Goal: Task Accomplishment & Management: Manage account settings

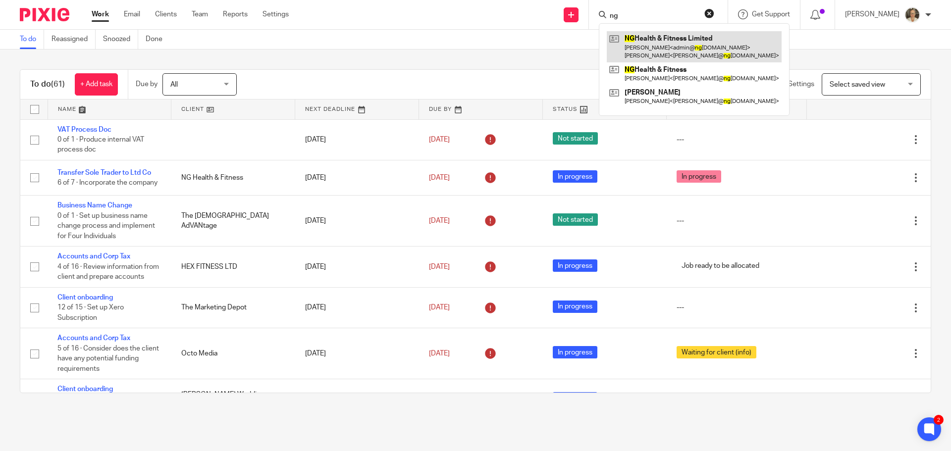
type input "ng"
click at [664, 37] on link at bounding box center [694, 46] width 175 height 31
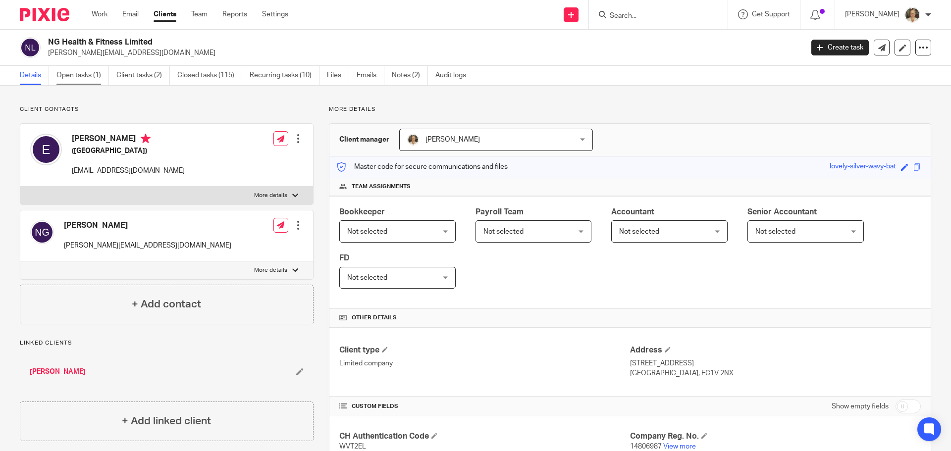
click at [86, 77] on link "Open tasks (1)" at bounding box center [82, 75] width 52 height 19
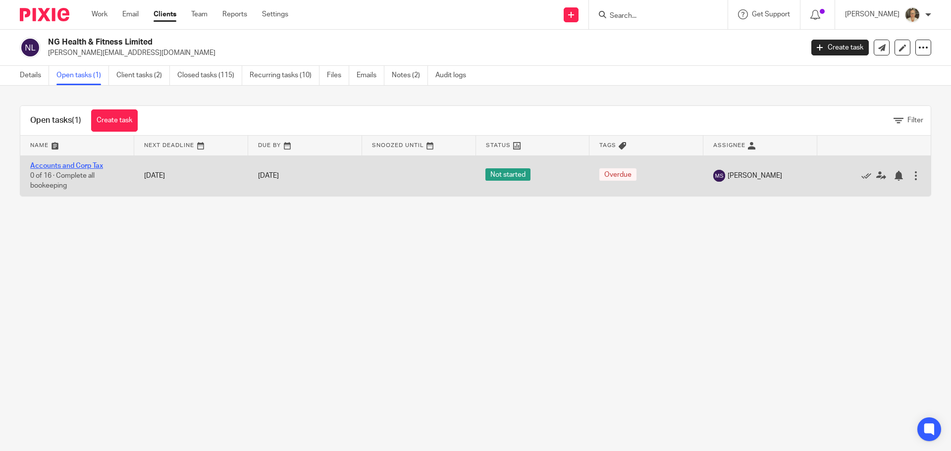
click at [75, 167] on link "Accounts and Corp Tax" at bounding box center [66, 165] width 73 height 7
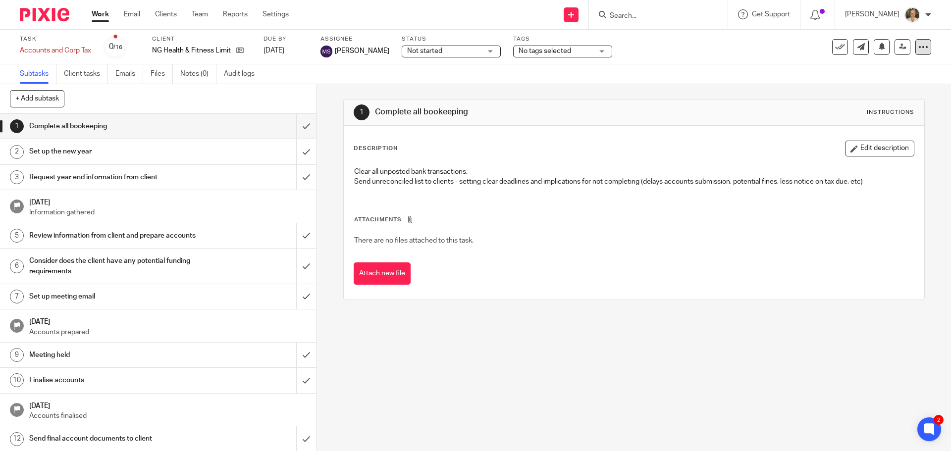
click at [922, 51] on div at bounding box center [923, 47] width 16 height 16
click at [661, 382] on div "1 Complete all bookeeping Instructions Description Edit description Clear all u…" at bounding box center [634, 267] width 634 height 367
click at [101, 77] on link "Client tasks" at bounding box center [86, 73] width 44 height 19
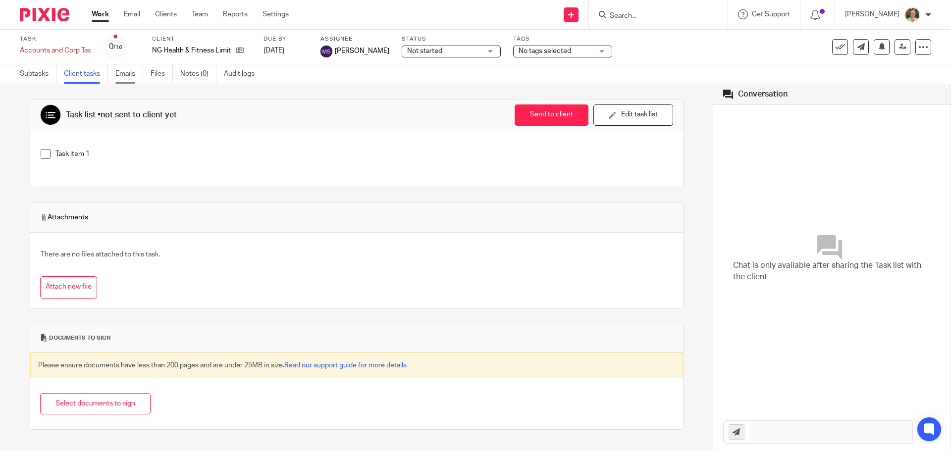
click at [130, 75] on link "Emails" at bounding box center [129, 73] width 28 height 19
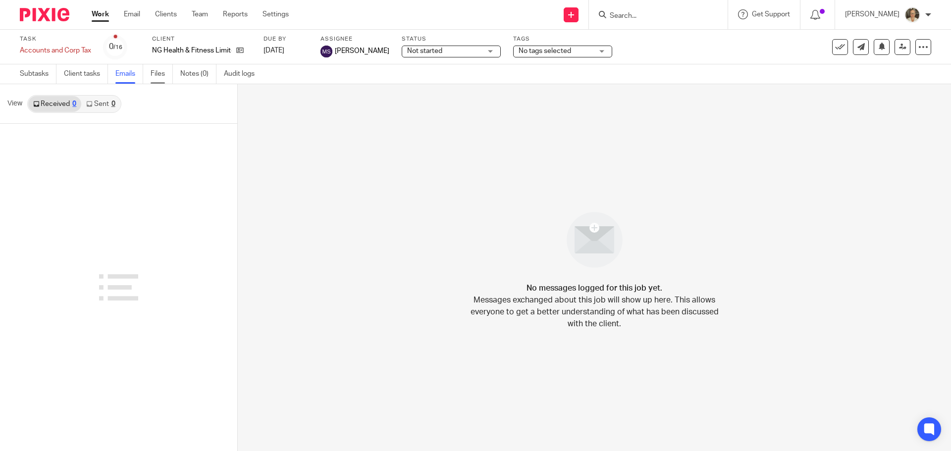
click at [165, 75] on link "Files" at bounding box center [162, 73] width 22 height 19
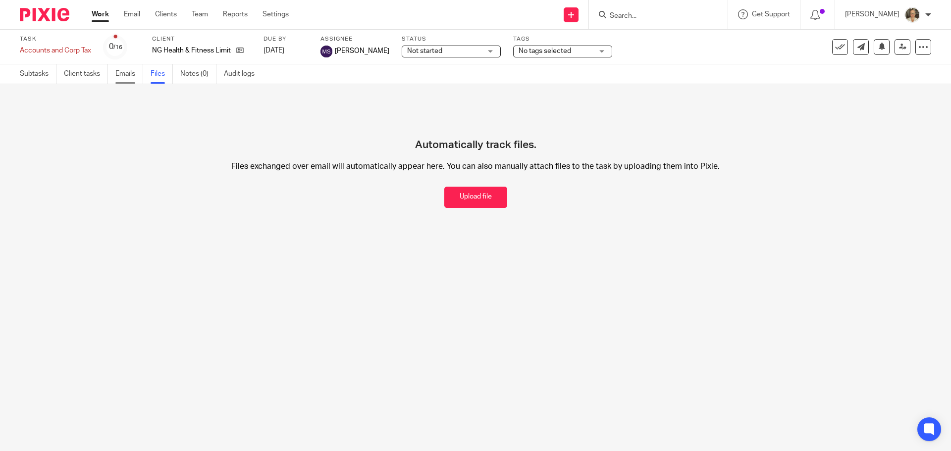
click at [129, 74] on link "Emails" at bounding box center [129, 73] width 28 height 19
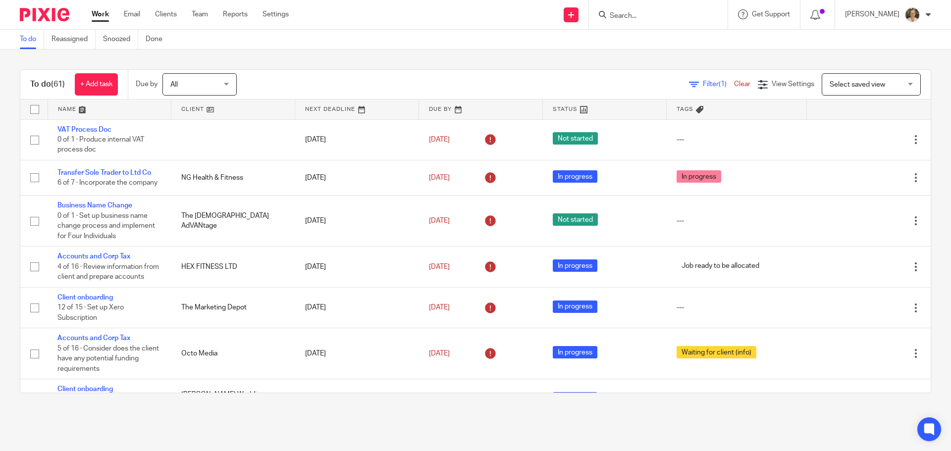
click at [664, 17] on input "Search" at bounding box center [653, 16] width 89 height 9
type input "oc"
click at [663, 36] on link at bounding box center [690, 42] width 167 height 23
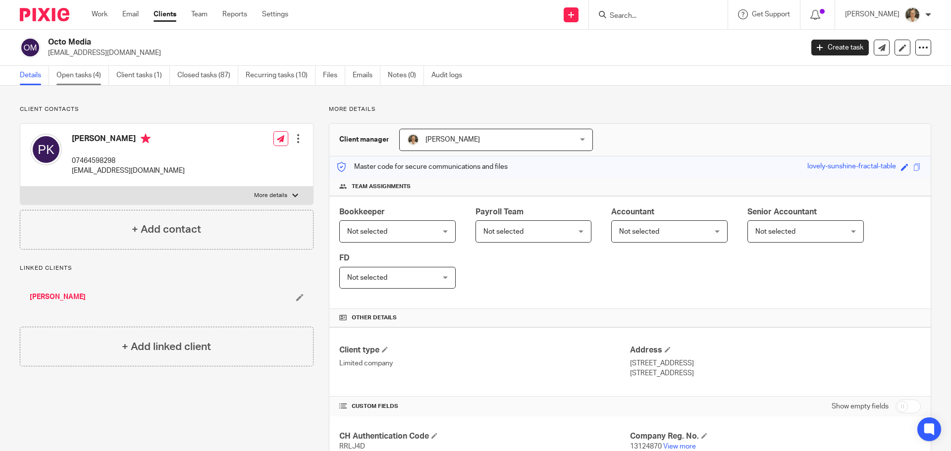
click at [84, 73] on link "Open tasks (4)" at bounding box center [82, 75] width 52 height 19
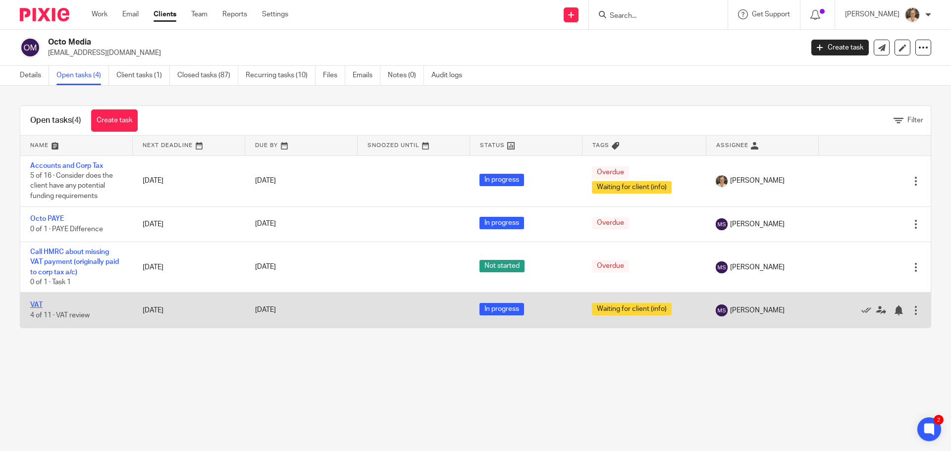
click at [37, 305] on link "VAT" at bounding box center [36, 305] width 12 height 7
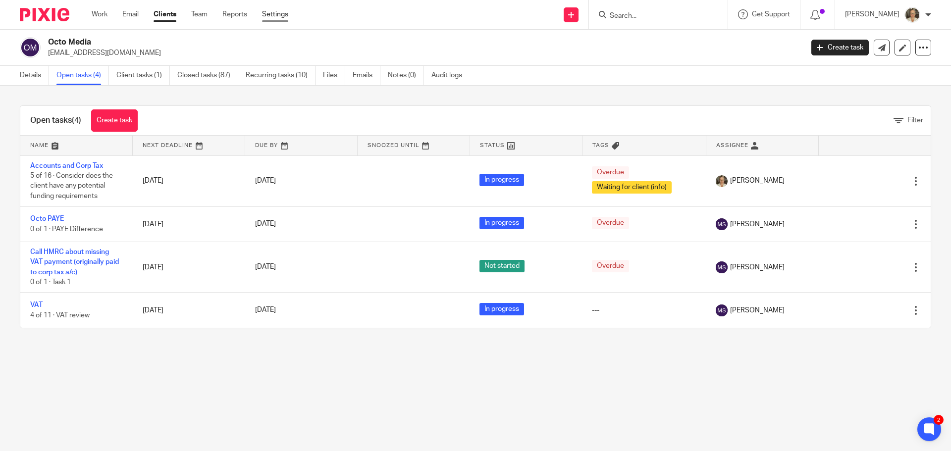
click at [284, 17] on link "Settings" at bounding box center [275, 14] width 26 height 10
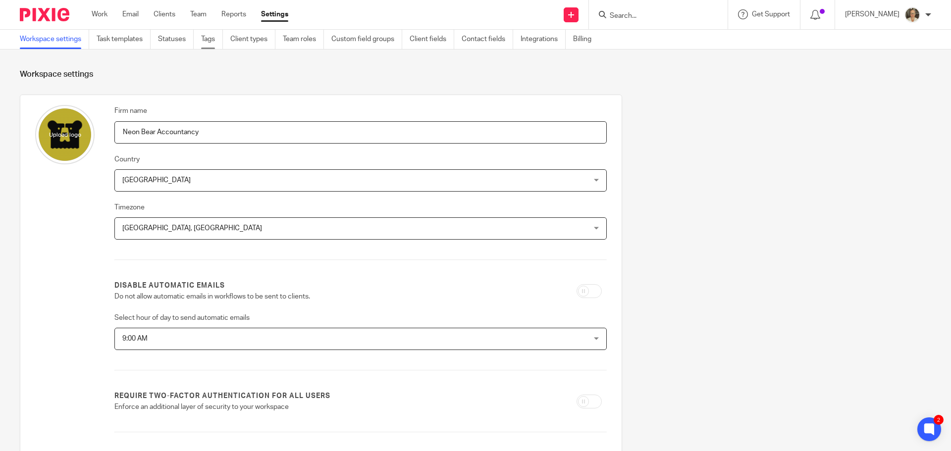
click at [220, 39] on link "Tags" at bounding box center [212, 39] width 22 height 19
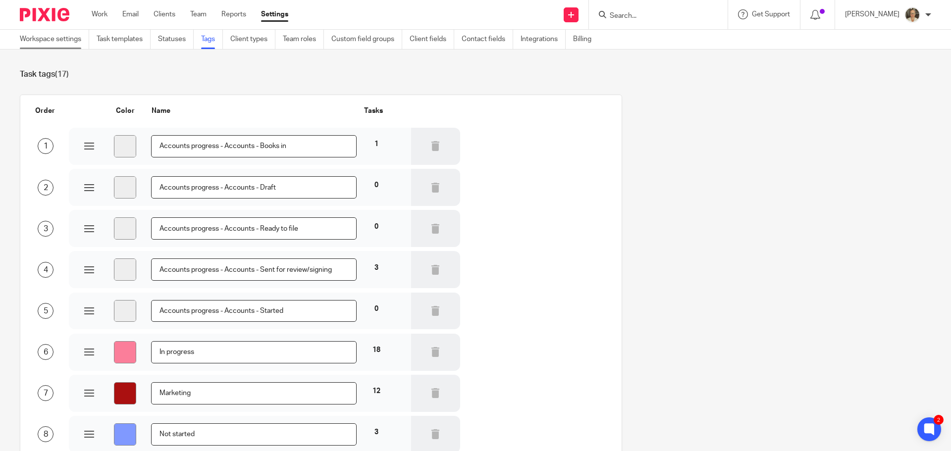
click at [44, 38] on link "Workspace settings" at bounding box center [54, 39] width 69 height 19
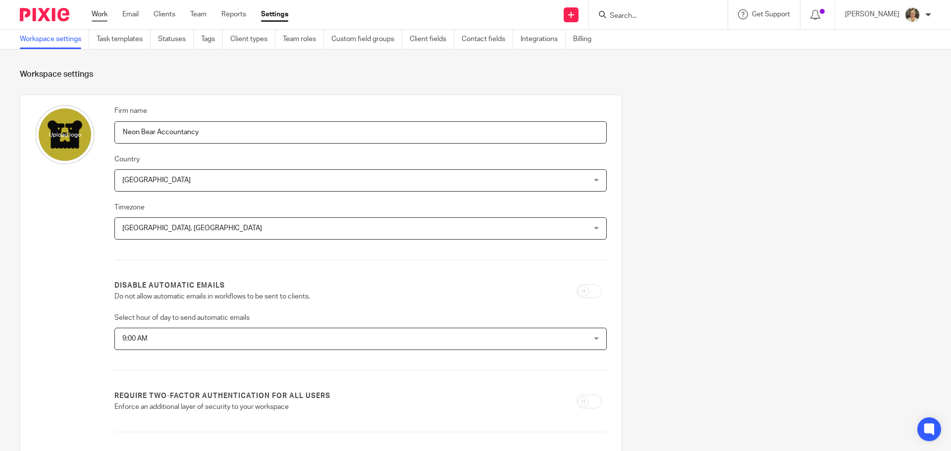
click at [98, 11] on link "Work" at bounding box center [100, 14] width 16 height 10
